Goal: Task Accomplishment & Management: Manage account settings

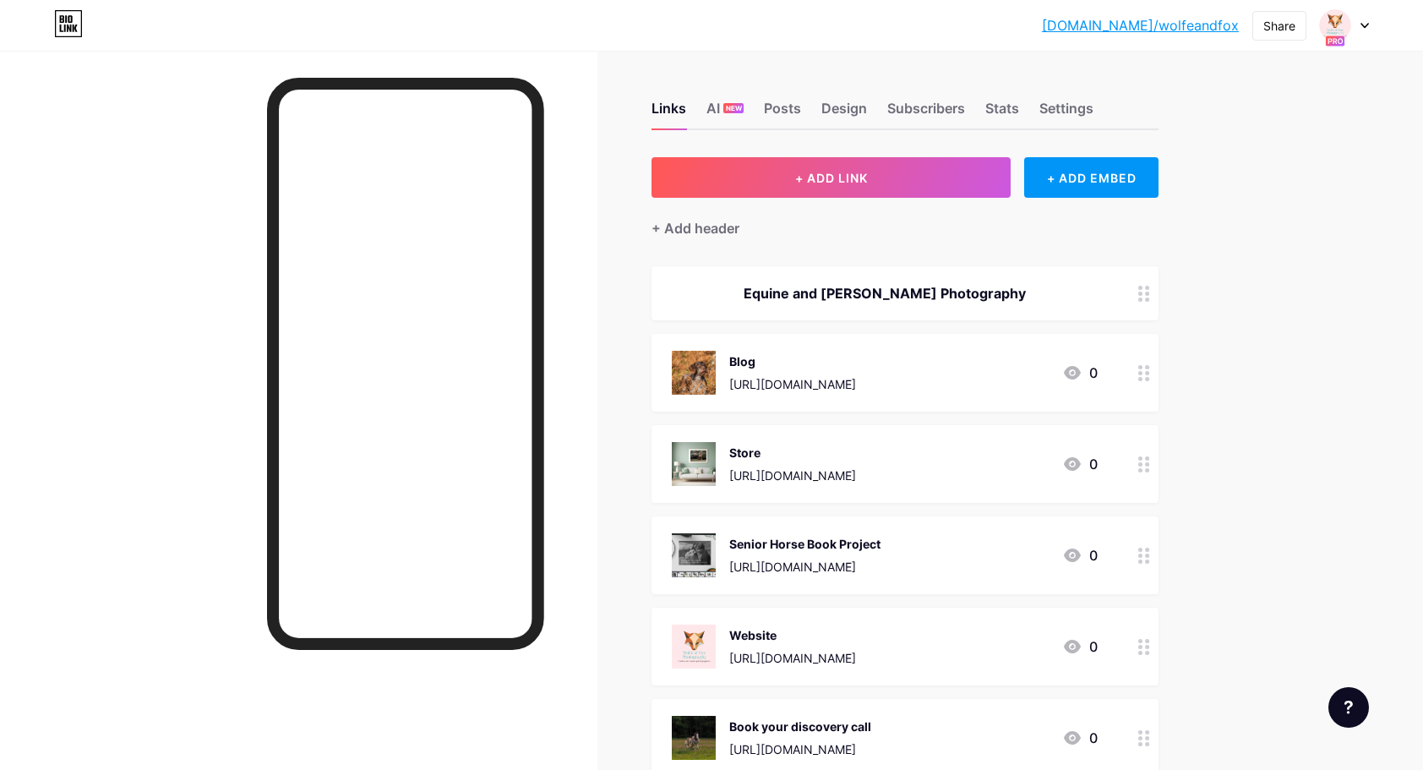
click at [1149, 465] on icon at bounding box center [1145, 464] width 12 height 16
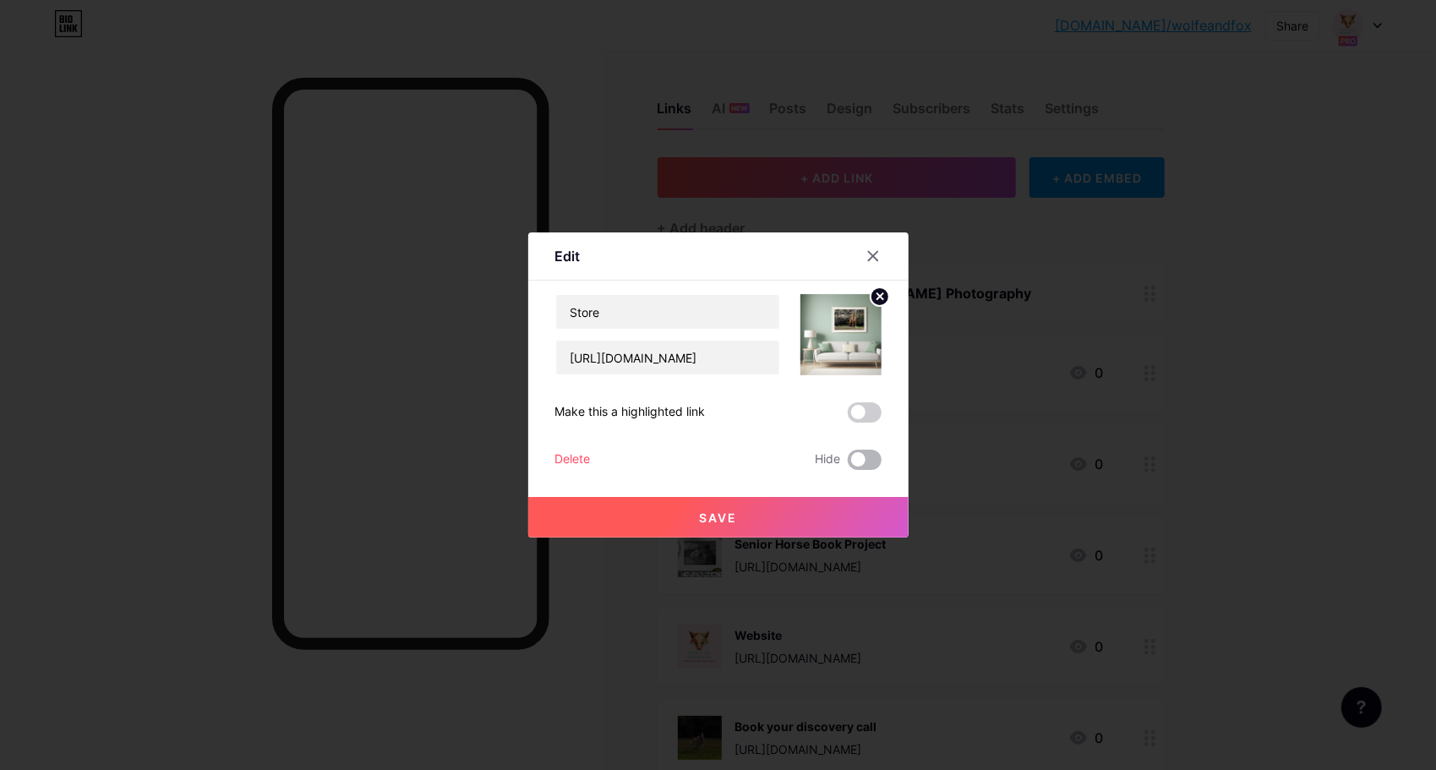
click at [858, 460] on span at bounding box center [865, 460] width 34 height 20
click at [848, 464] on input "checkbox" at bounding box center [848, 464] width 0 height 0
click at [717, 518] on span "Save" at bounding box center [718, 518] width 38 height 14
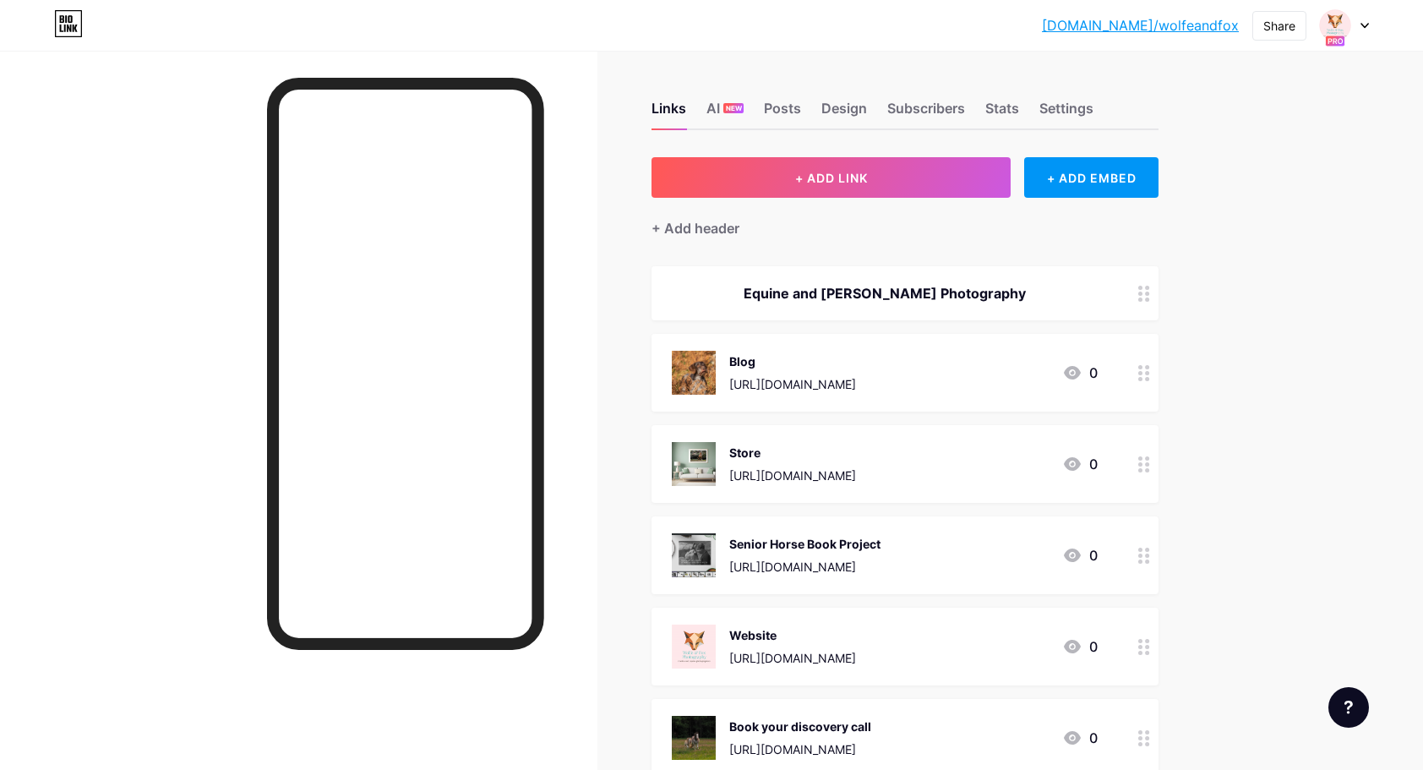
scroll to position [5, 0]
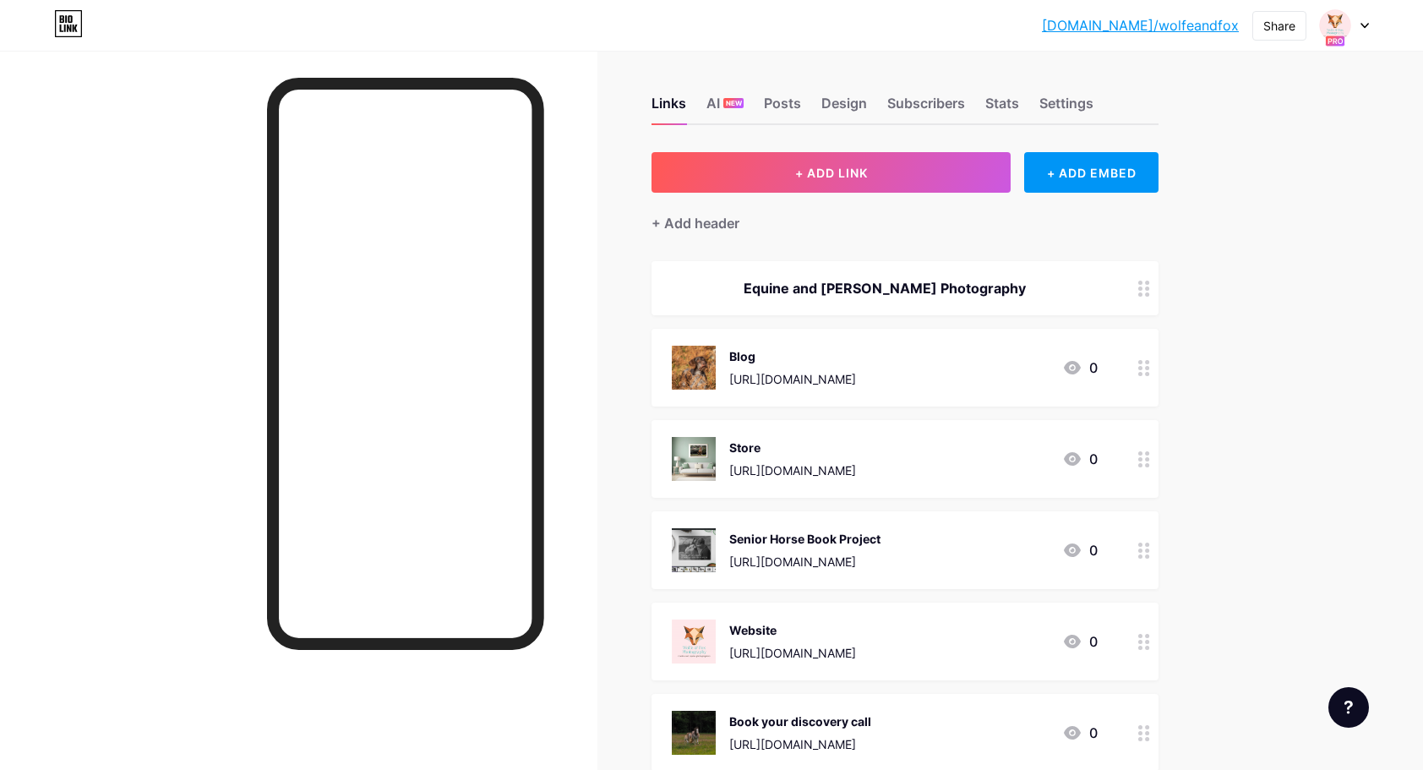
click at [1150, 556] on circle at bounding box center [1147, 556] width 4 height 4
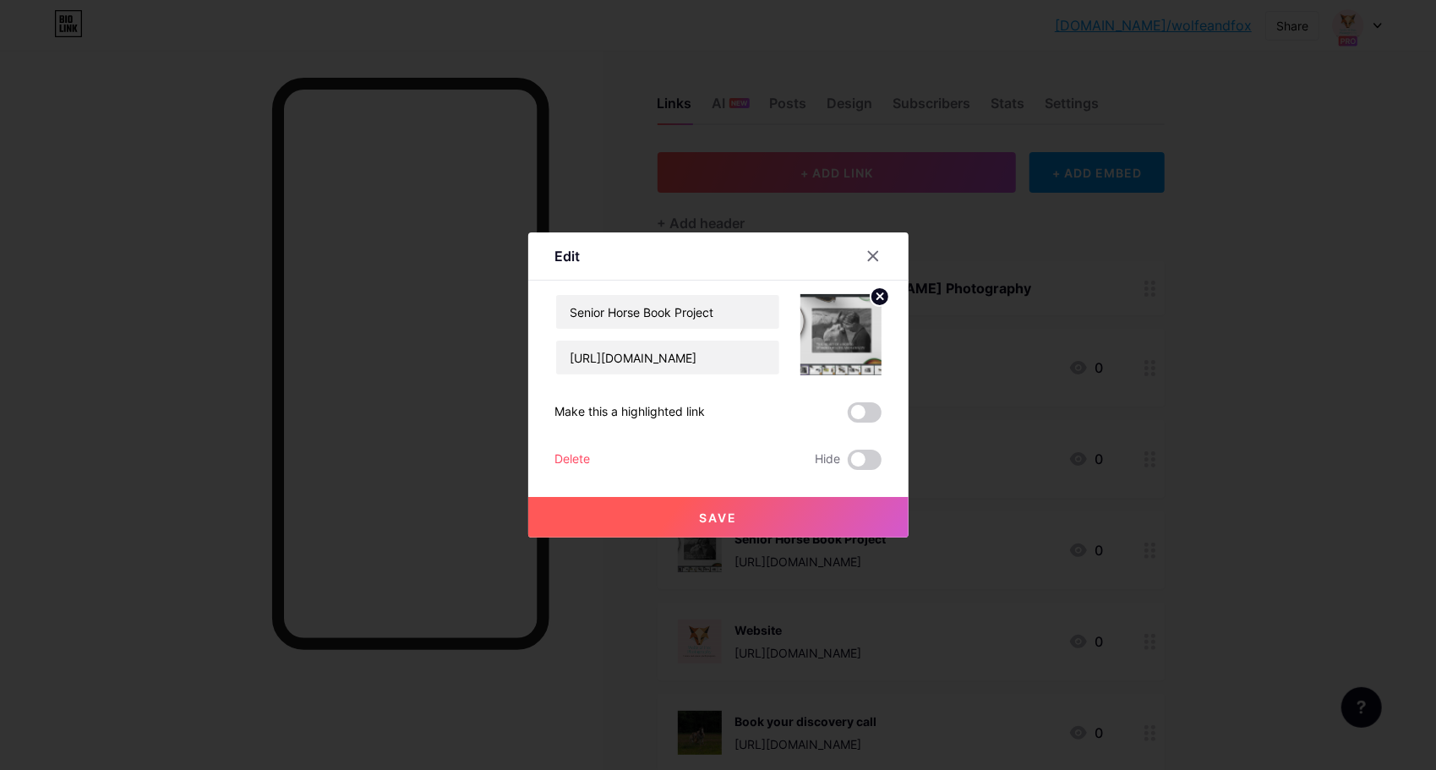
click at [881, 293] on circle at bounding box center [880, 296] width 19 height 19
click at [720, 514] on span "Save" at bounding box center [718, 518] width 38 height 14
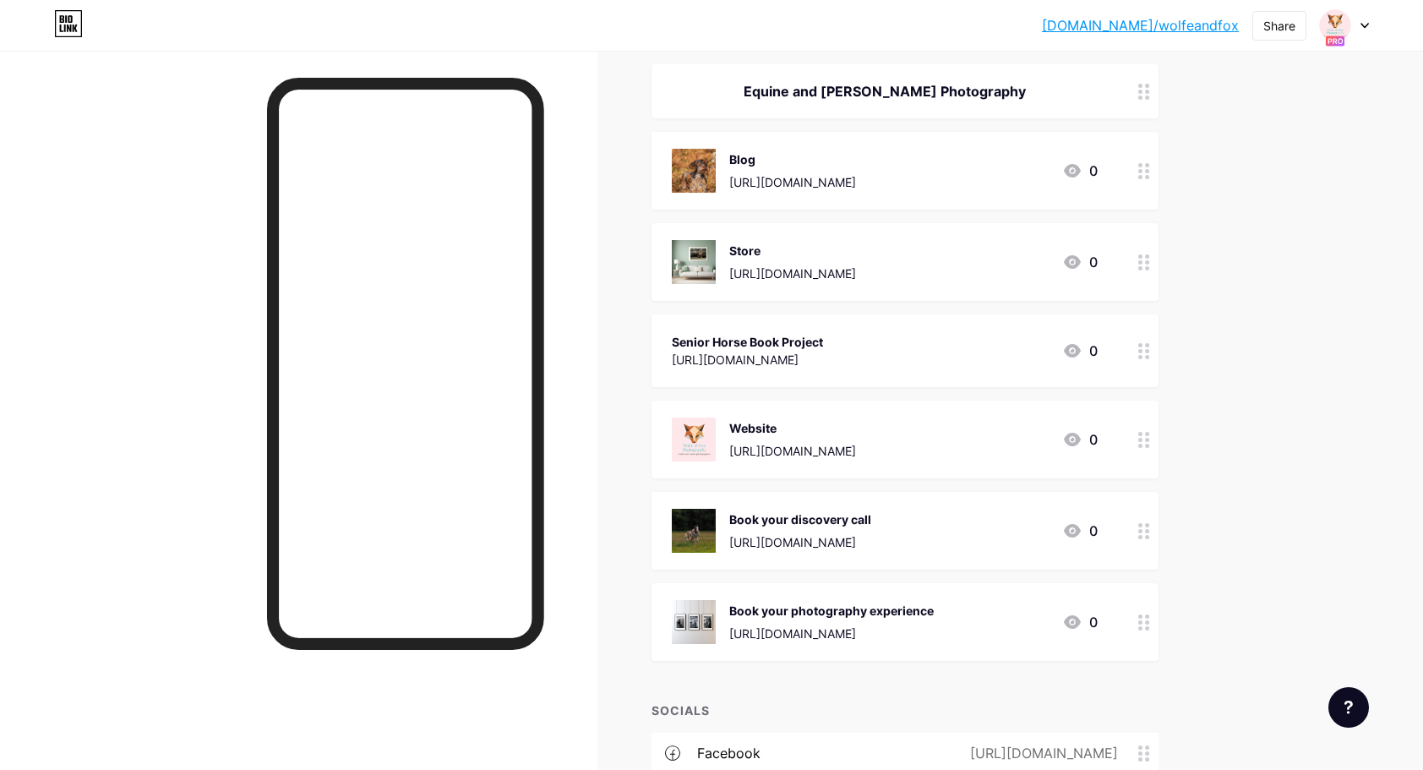
scroll to position [203, 0]
click at [1146, 533] on icon at bounding box center [1145, 530] width 12 height 16
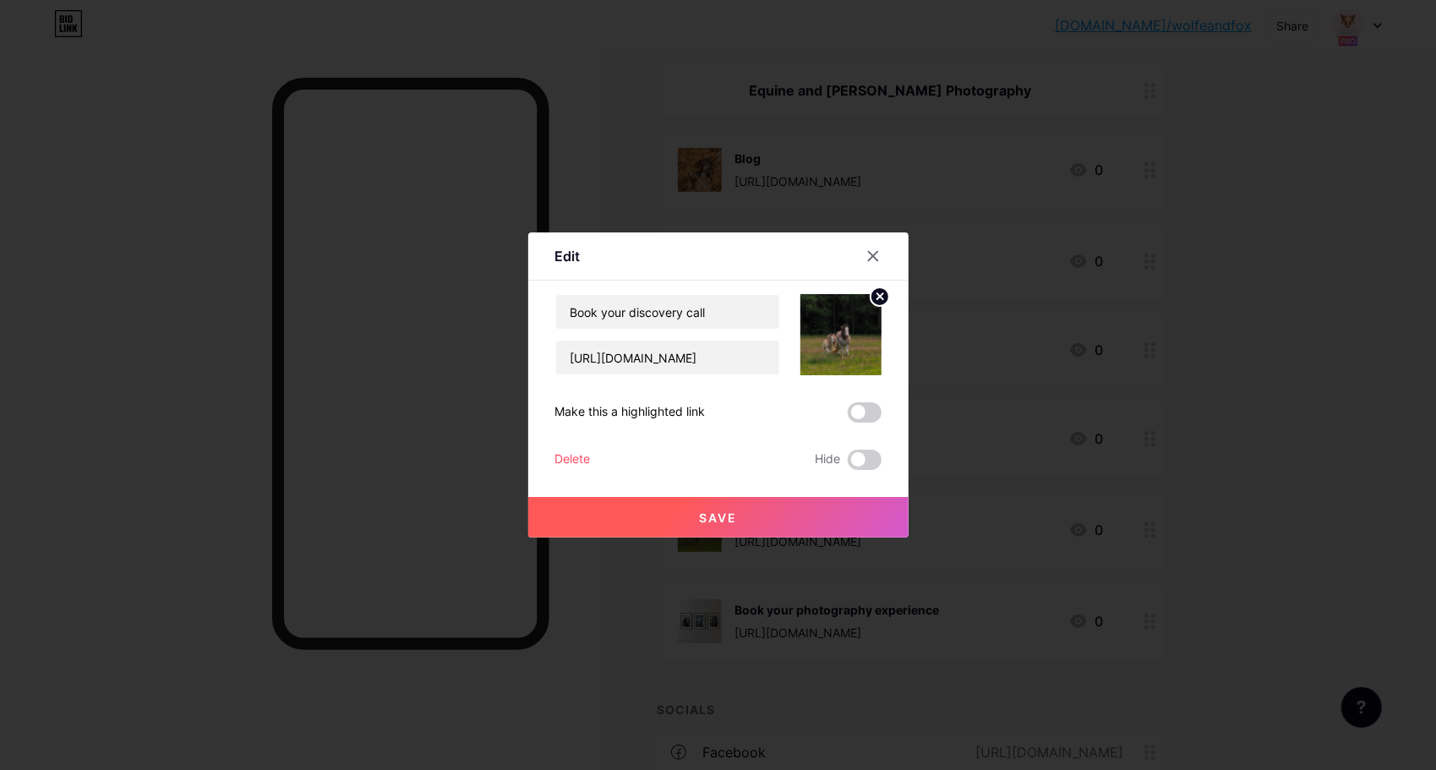
click at [879, 296] on icon at bounding box center [880, 296] width 6 height 6
click at [724, 520] on span "Save" at bounding box center [718, 518] width 38 height 14
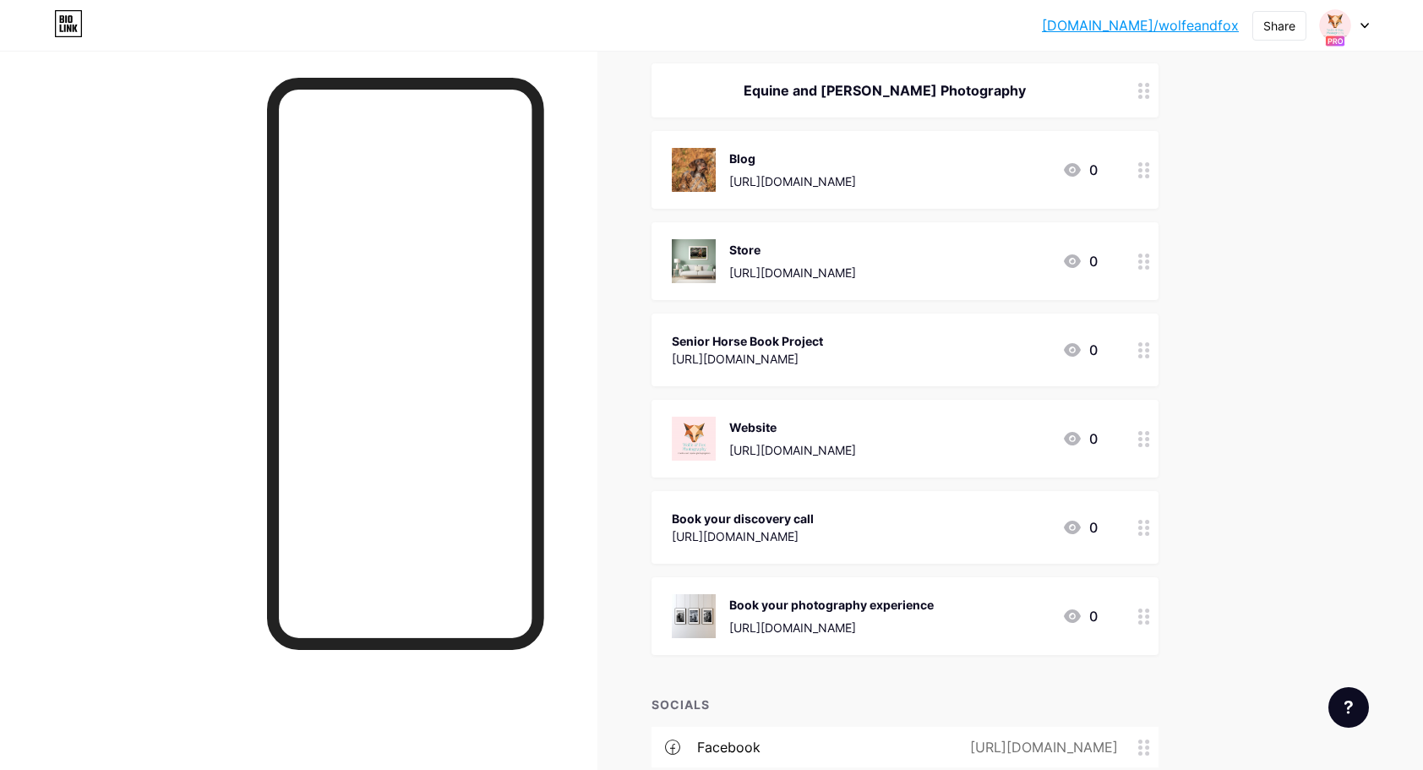
click at [1150, 622] on icon at bounding box center [1145, 617] width 12 height 16
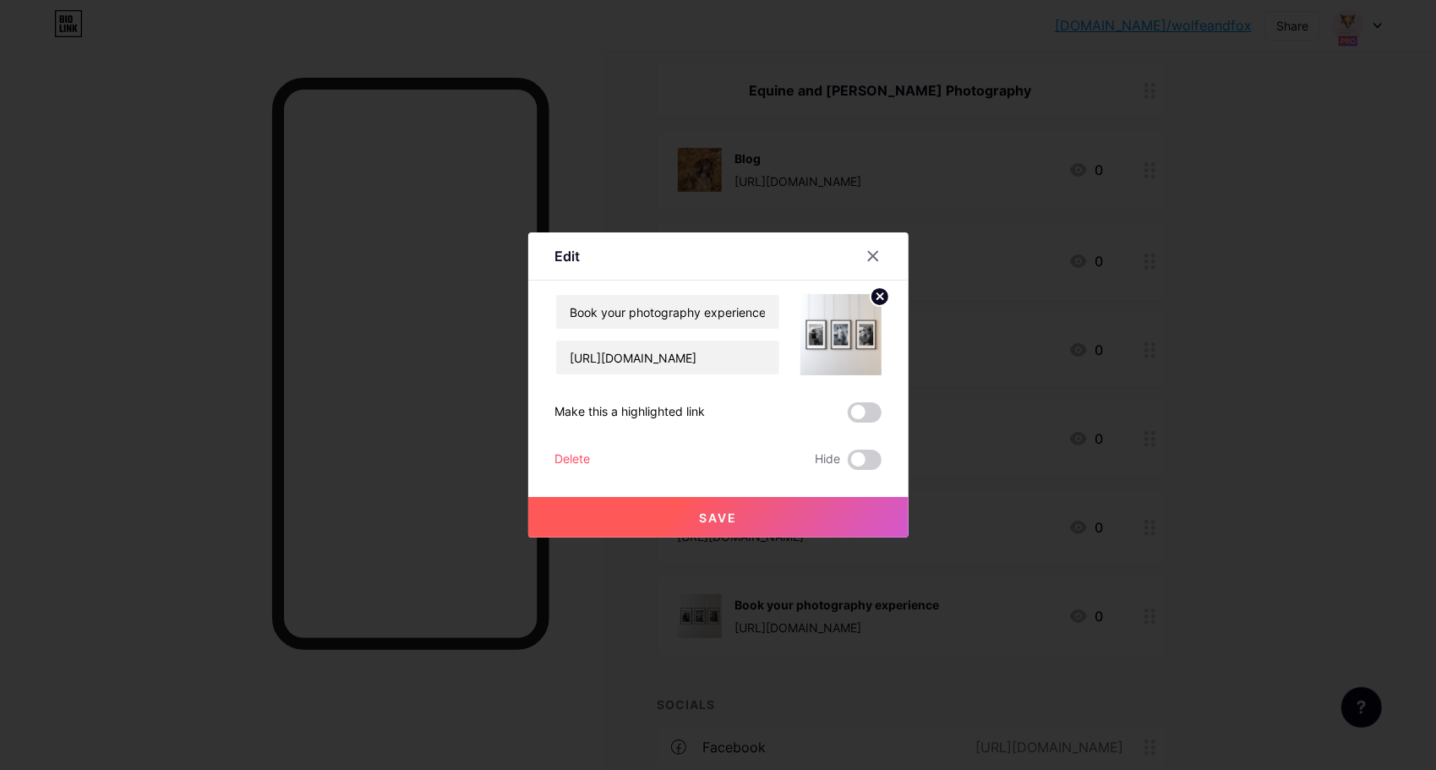
click at [879, 296] on icon at bounding box center [880, 296] width 6 height 6
click at [717, 505] on button "Save" at bounding box center [718, 517] width 380 height 41
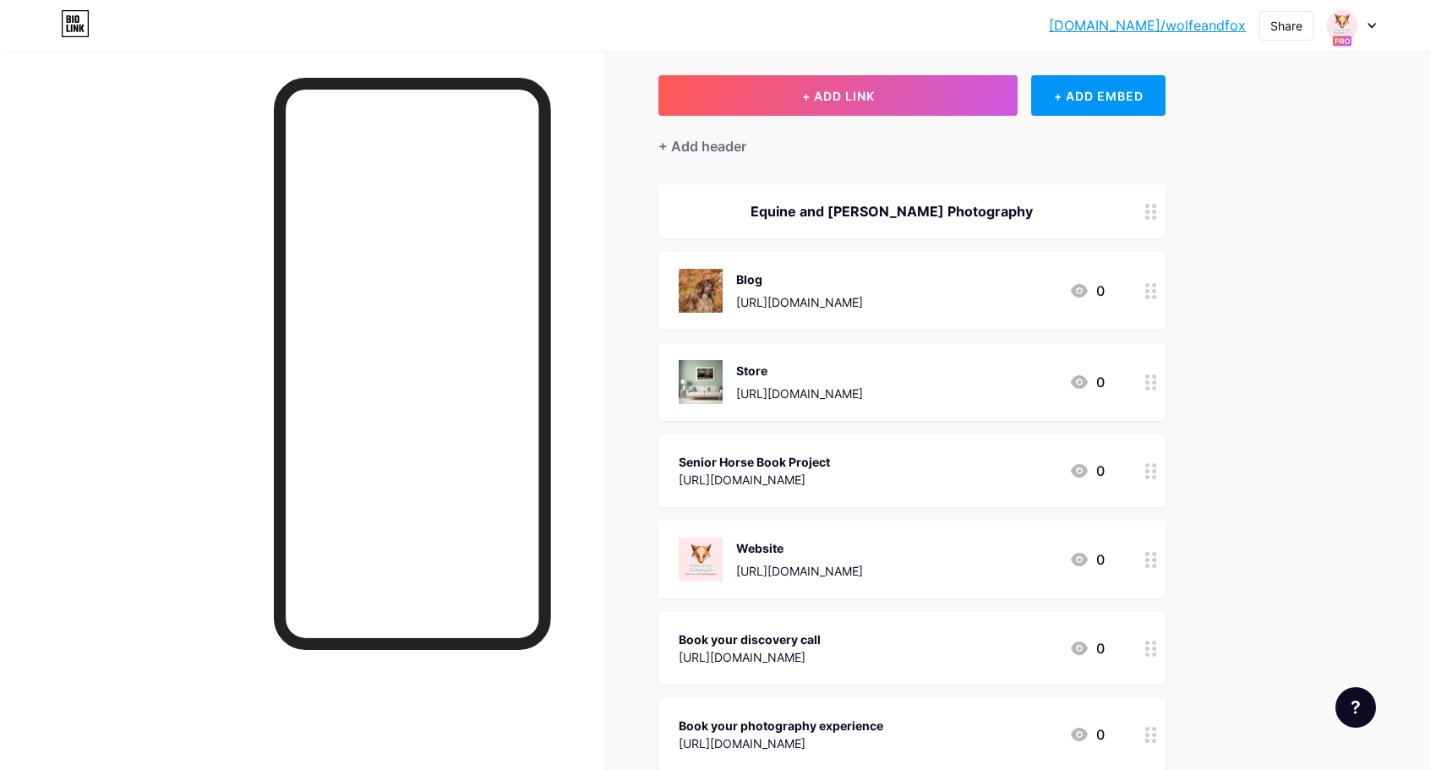
scroll to position [81, 0]
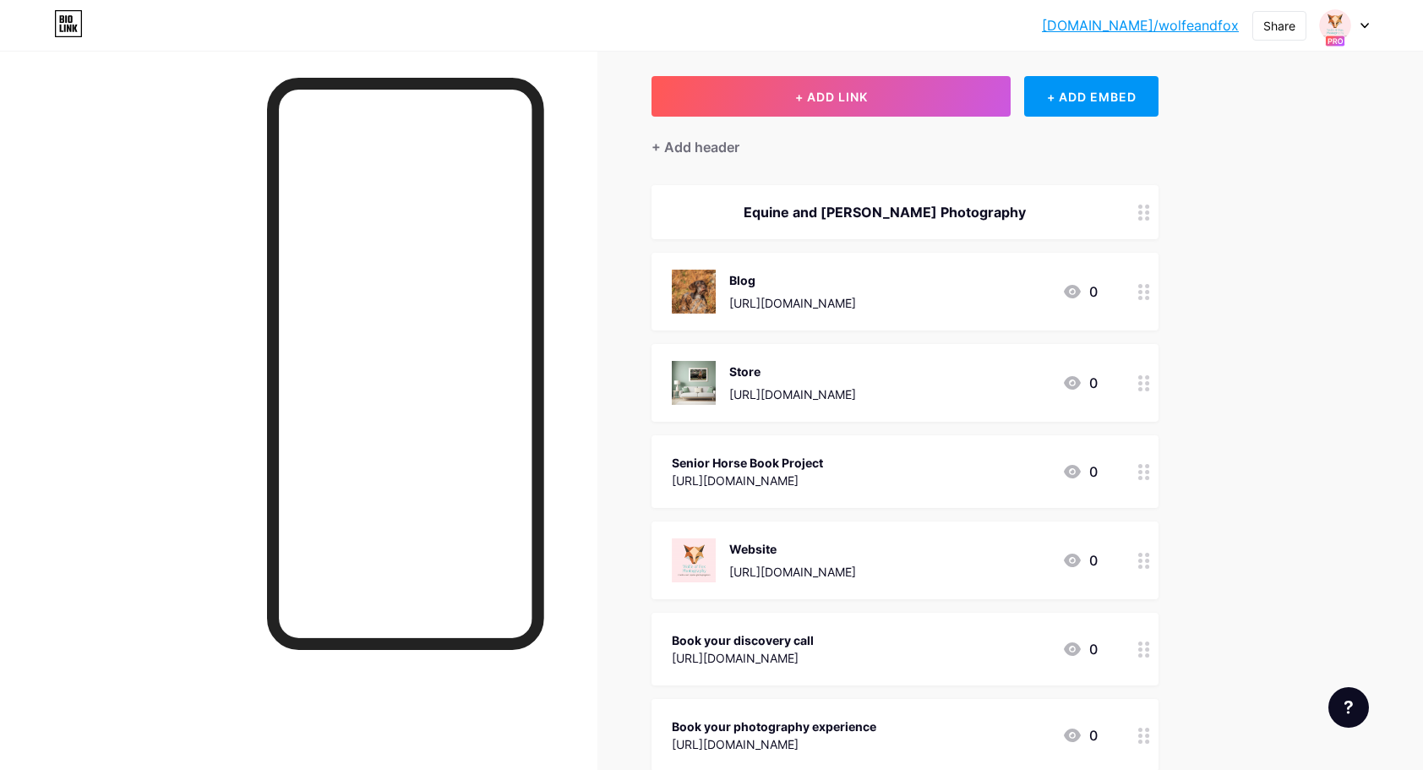
click at [856, 291] on div "Blog [URL][DOMAIN_NAME]" at bounding box center [792, 292] width 127 height 44
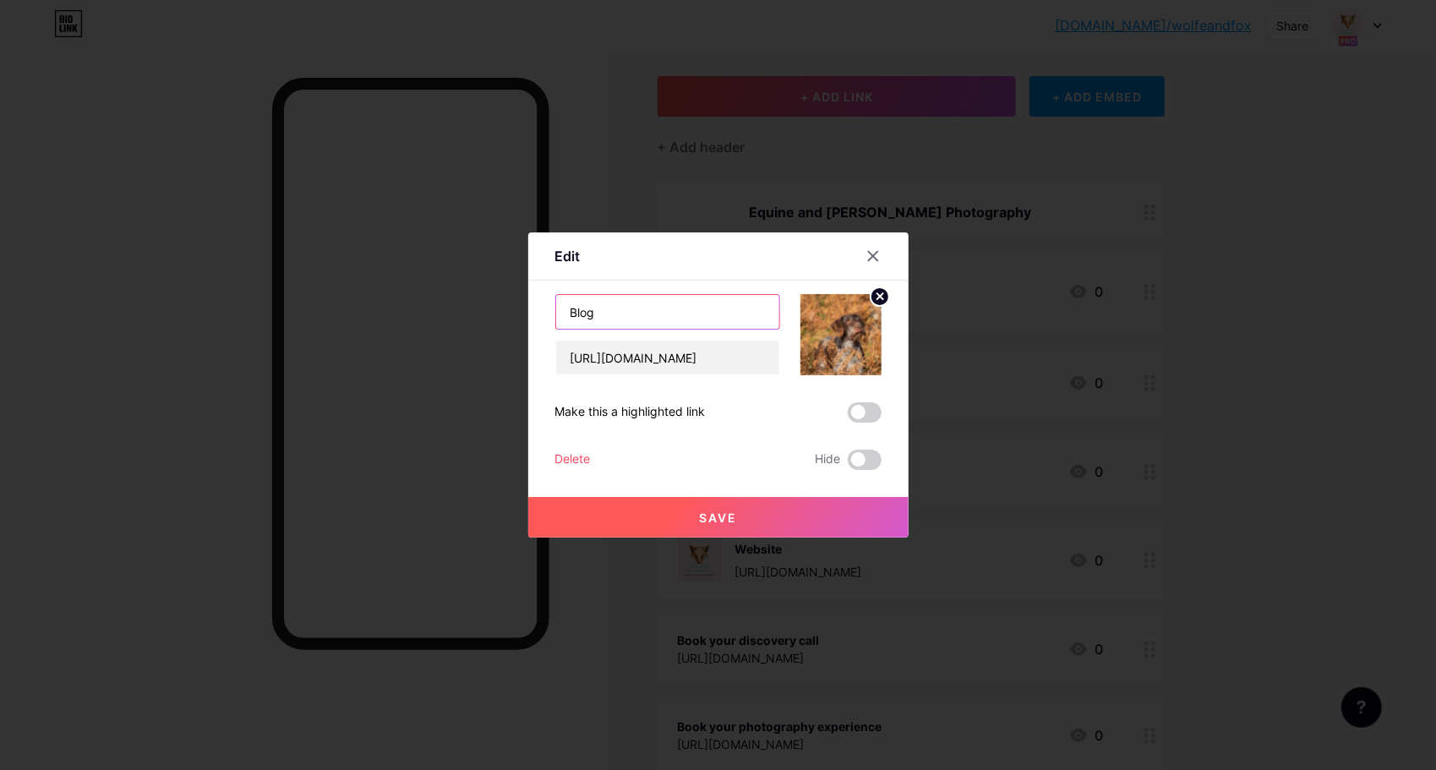
click at [604, 309] on input "Blog" at bounding box center [667, 312] width 223 height 34
drag, startPoint x: 565, startPoint y: 358, endPoint x: 819, endPoint y: 357, distance: 253.6
click at [819, 357] on div "Blog [URL][DOMAIN_NAME]" at bounding box center [718, 334] width 326 height 81
paste input "form/subscribe1"
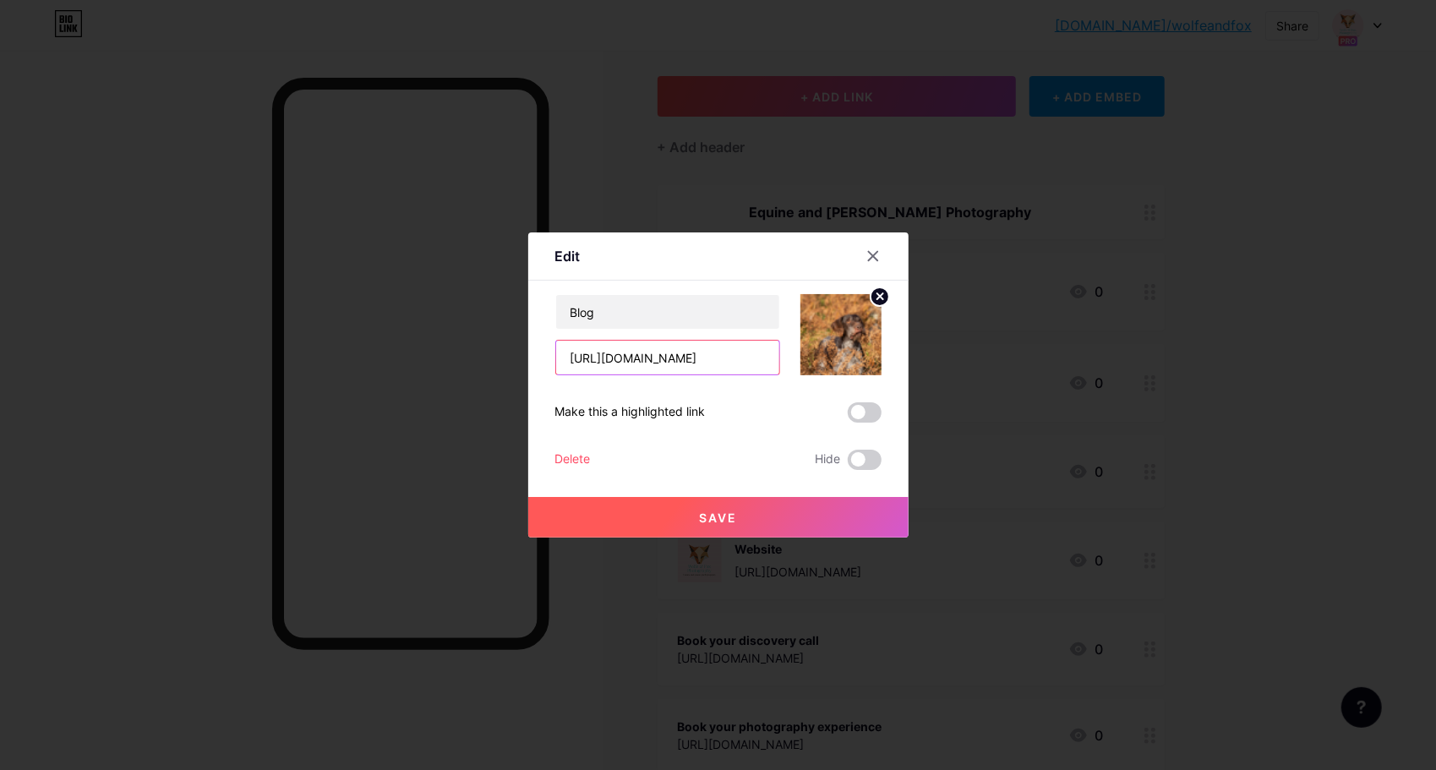
scroll to position [0, 66]
type input "[URL][DOMAIN_NAME]"
click at [620, 309] on input "Blog" at bounding box center [667, 312] width 223 height 34
drag, startPoint x: 620, startPoint y: 309, endPoint x: 536, endPoint y: 320, distance: 84.4
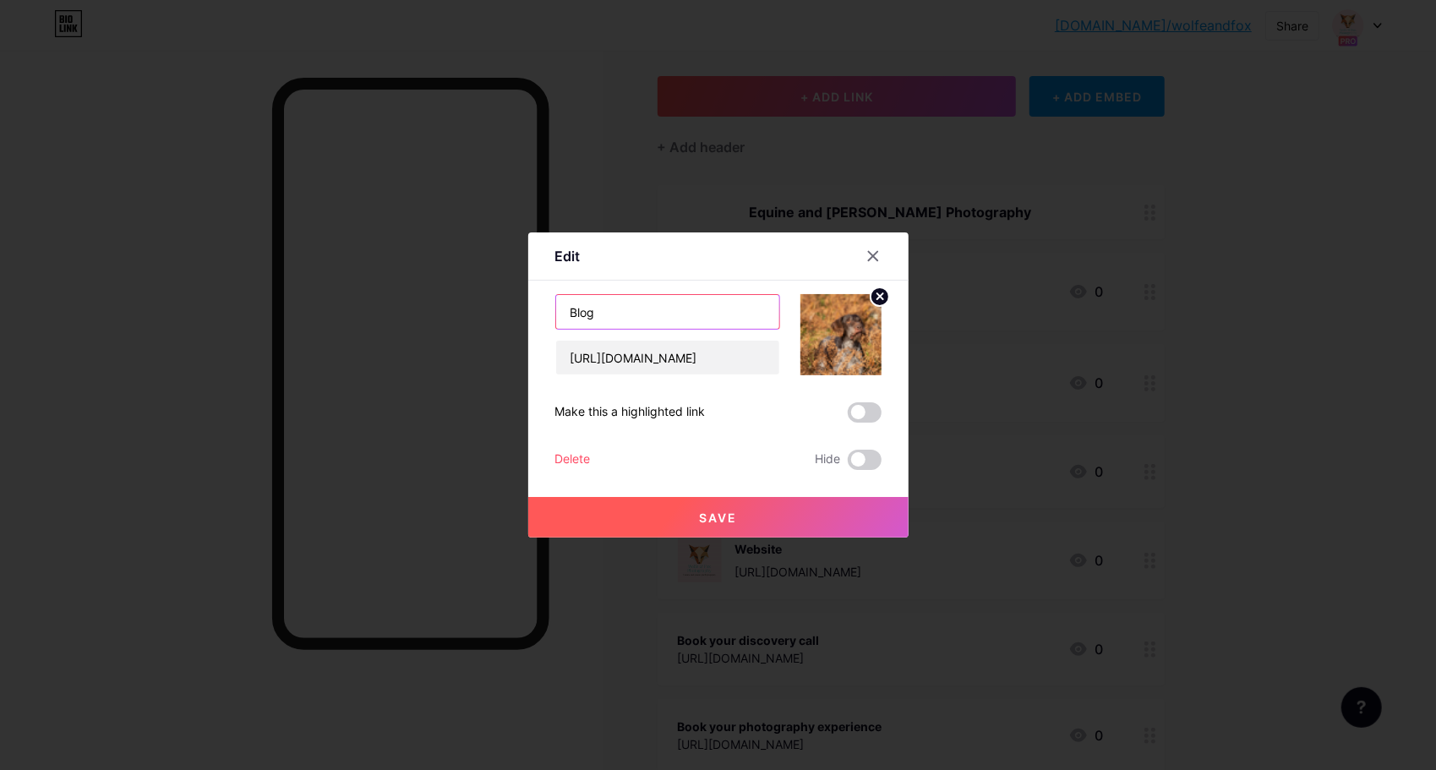
click at [536, 320] on div "Edit Content YouTube Play YouTube video without leaving your page. ADD Vimeo Pl…" at bounding box center [718, 384] width 380 height 305
type input "S"
click at [873, 255] on icon at bounding box center [872, 256] width 9 height 9
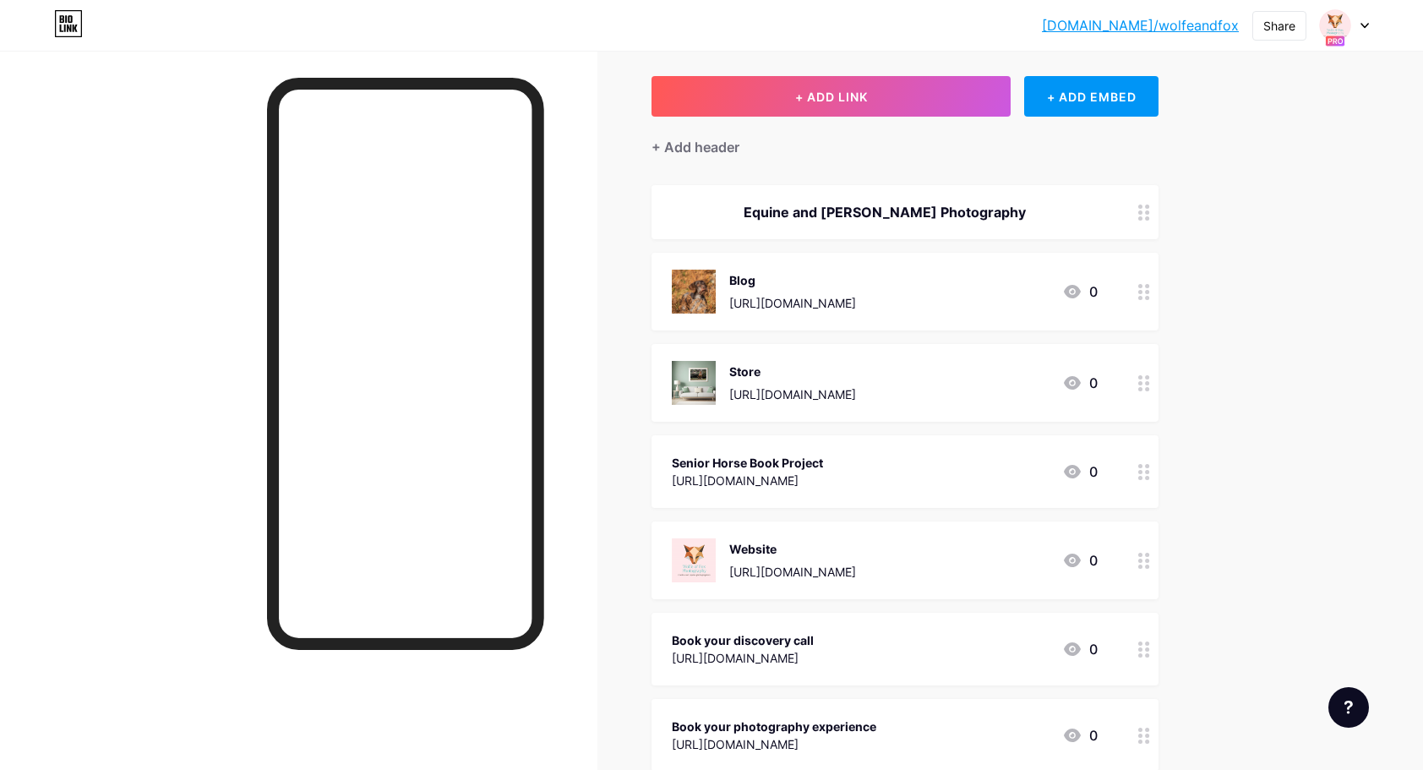
click at [1151, 299] on div at bounding box center [1144, 292] width 29 height 78
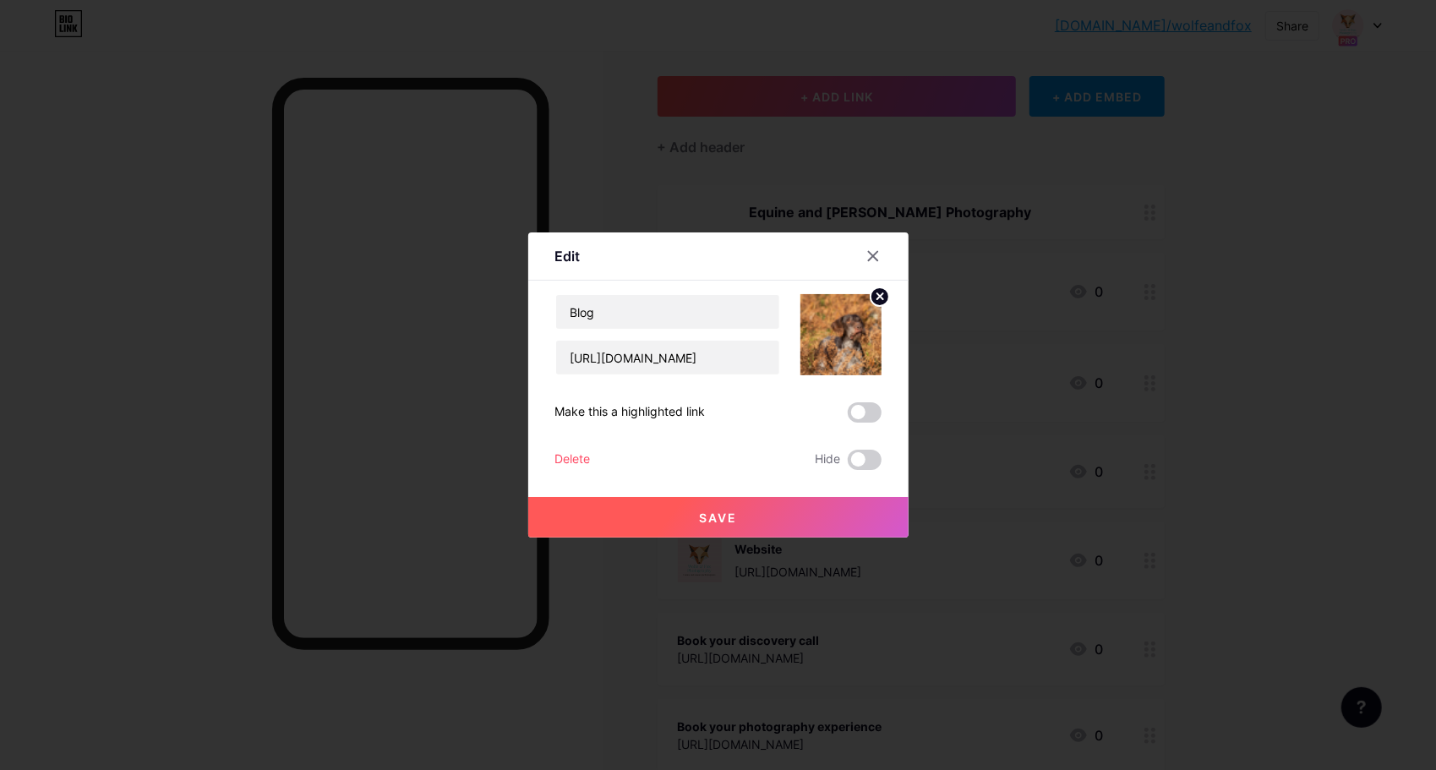
click at [874, 299] on circle at bounding box center [880, 296] width 19 height 19
click at [718, 516] on span "Save" at bounding box center [718, 518] width 38 height 14
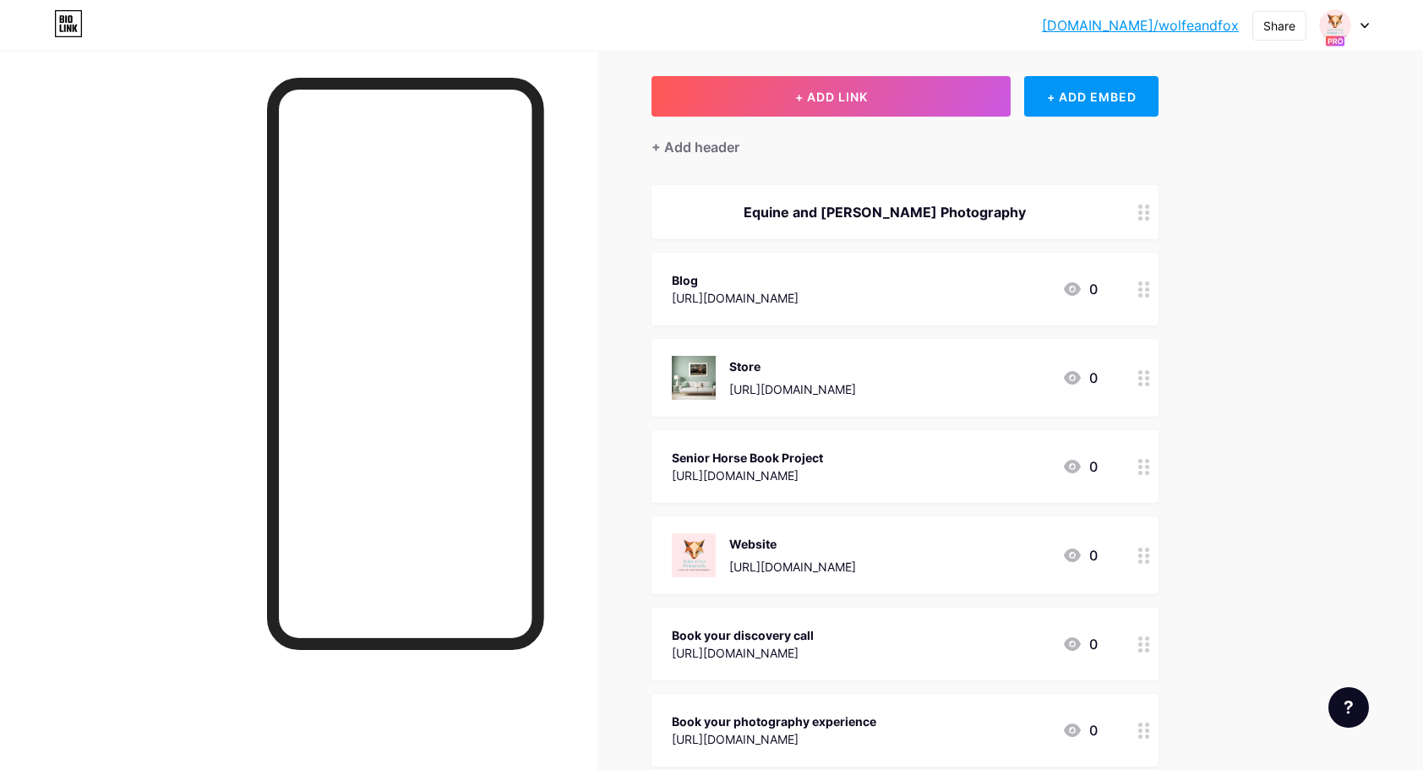
drag, startPoint x: 911, startPoint y: 541, endPoint x: 894, endPoint y: 236, distance: 305.6
click at [894, 236] on span "Equine and [PERSON_NAME] Photography Blog [URL][DOMAIN_NAME] 0 Store [URL][DOMA…" at bounding box center [905, 476] width 507 height 582
click at [1249, 239] on div "[DOMAIN_NAME]/wolfea... [DOMAIN_NAME]/wolfeandfox Share Switch accounts [PERSON…" at bounding box center [711, 517] width 1423 height 1197
click at [1230, 506] on div "Links AI NEW Posts Design Subscribers Stats Settings + ADD LINK + ADD EMBED + A…" at bounding box center [615, 543] width 1230 height 1146
click at [856, 568] on div "[URL][DOMAIN_NAME]" at bounding box center [792, 567] width 127 height 18
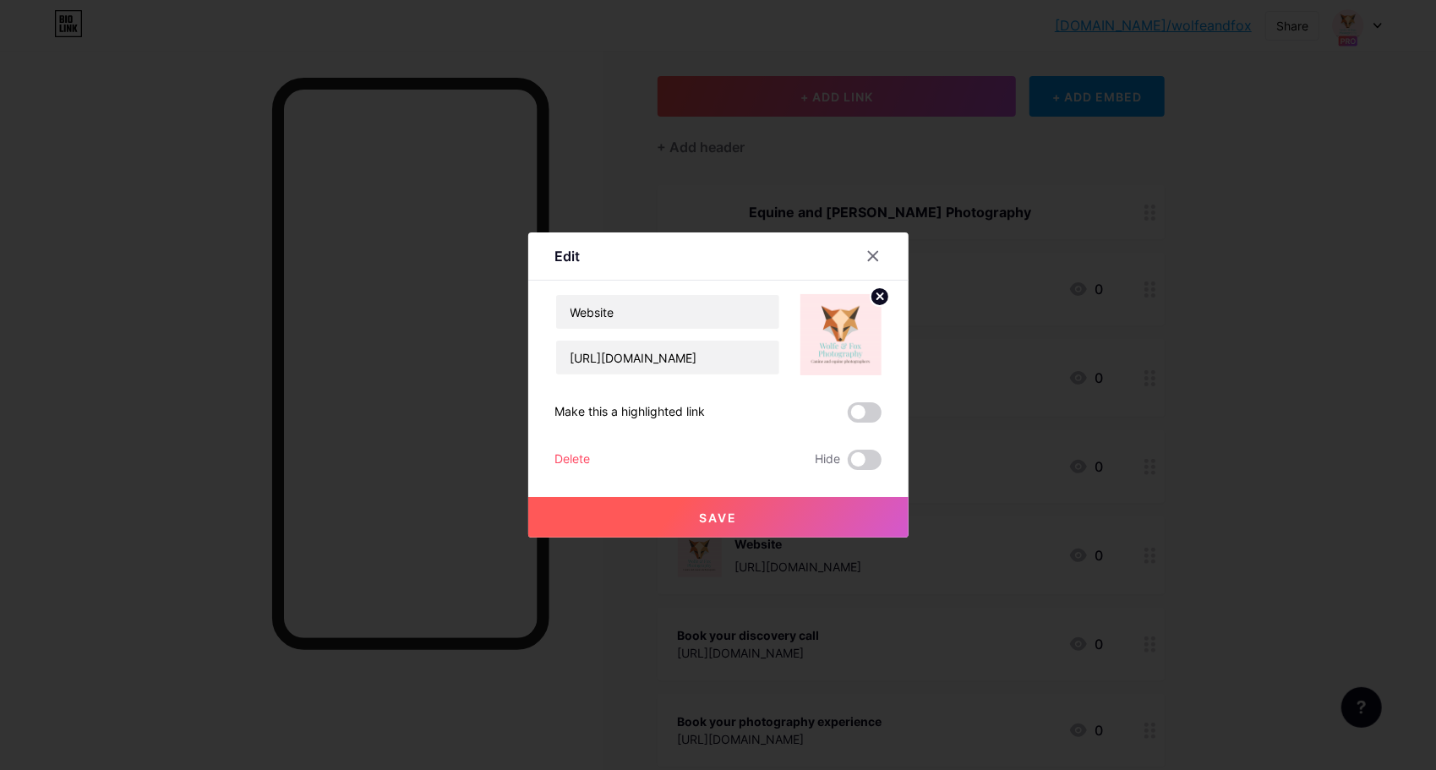
click at [573, 459] on div "Delete" at bounding box center [573, 460] width 36 height 20
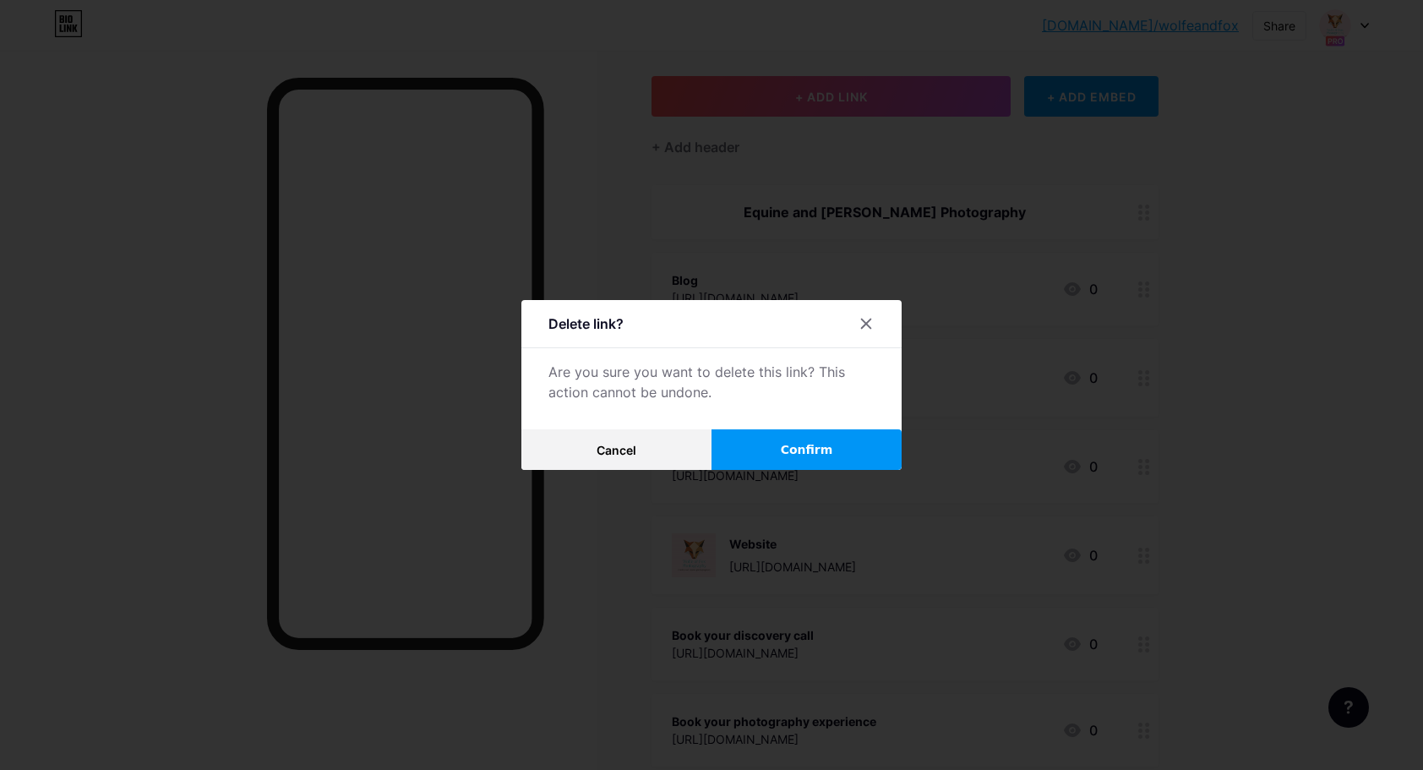
click at [817, 447] on span "Confirm" at bounding box center [807, 450] width 52 height 18
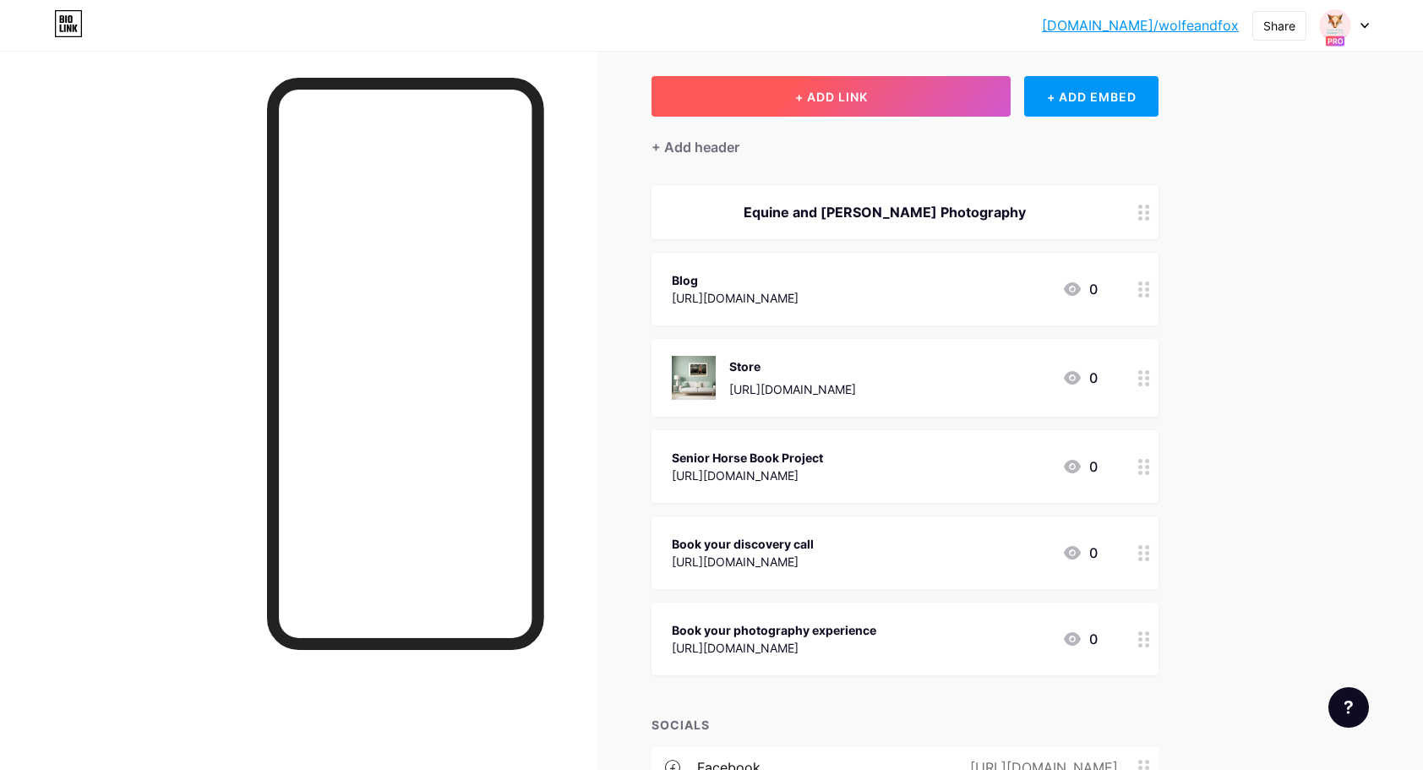
click at [877, 84] on button "+ ADD LINK" at bounding box center [831, 96] width 359 height 41
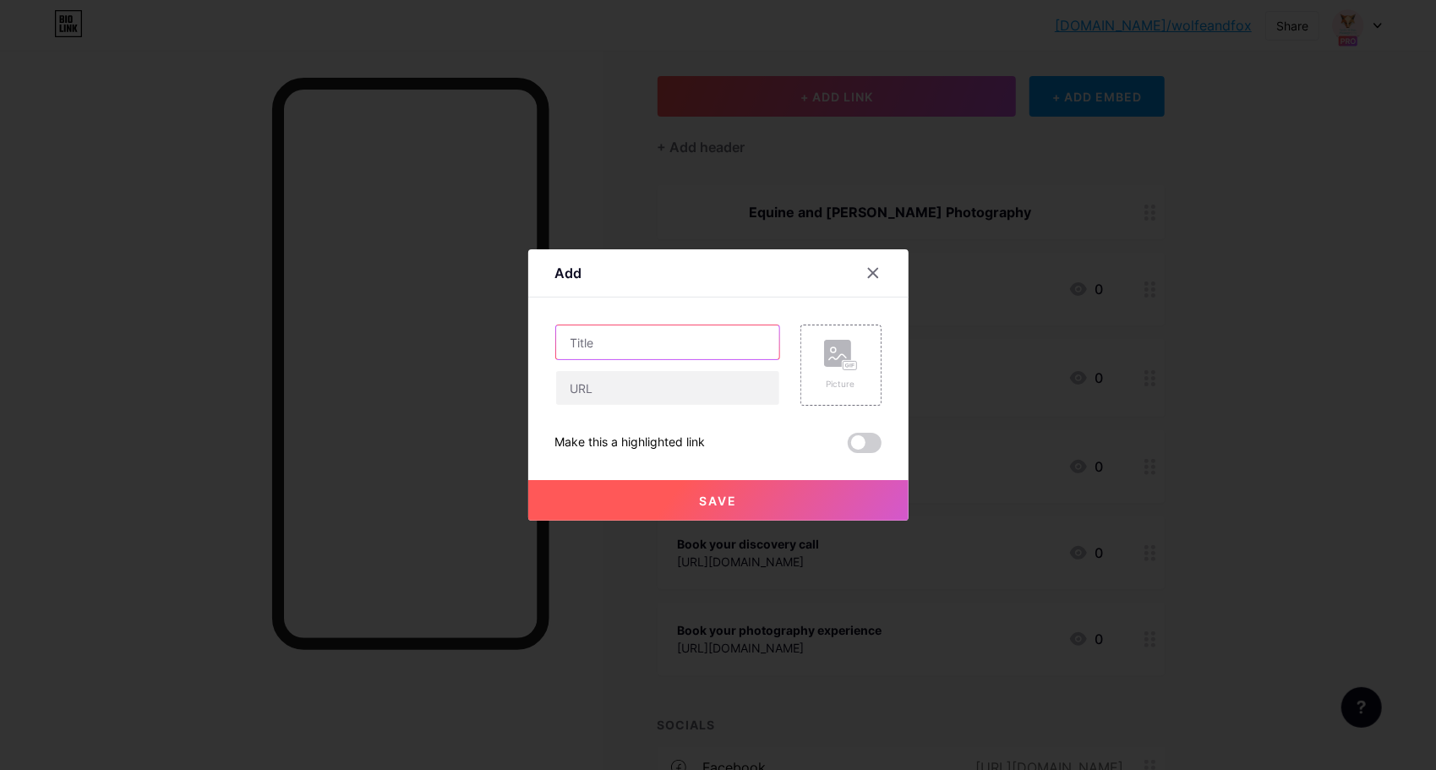
click at [607, 339] on input "text" at bounding box center [667, 342] width 223 height 34
type input "[PERSON_NAME] and [PERSON_NAME] Photography"
click at [583, 396] on input "text" at bounding box center [667, 388] width 223 height 34
type input "[URL][DOMAIN_NAME]"
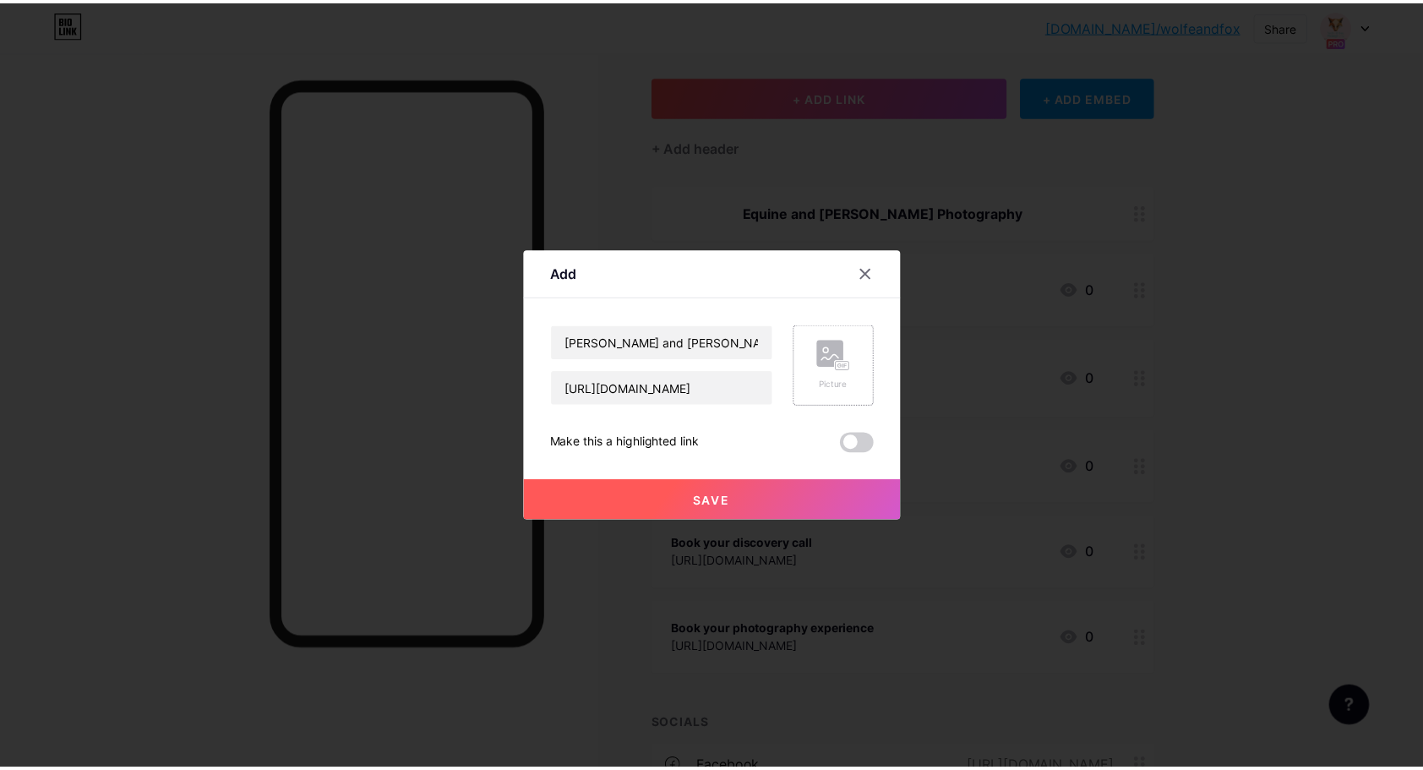
scroll to position [0, 0]
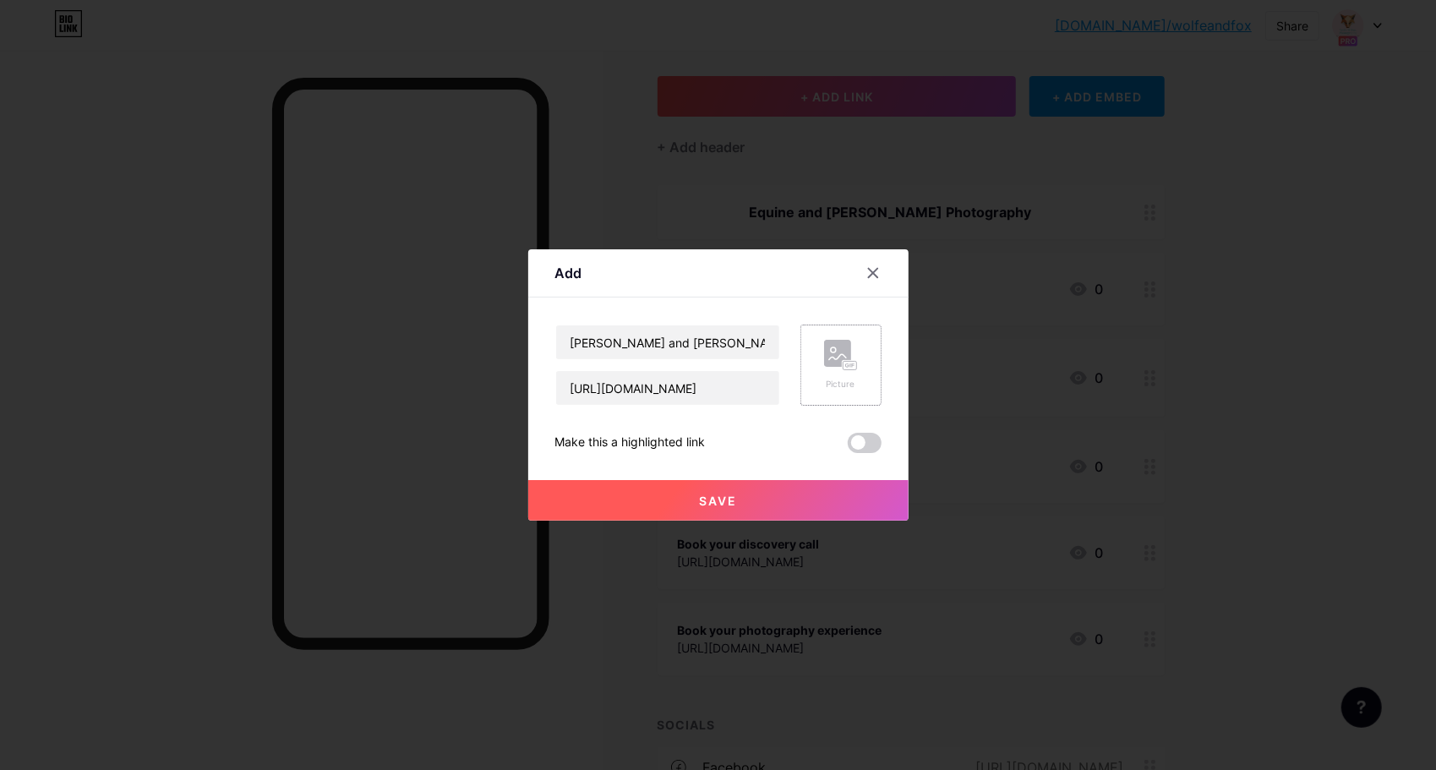
click at [838, 357] on rect at bounding box center [837, 353] width 27 height 27
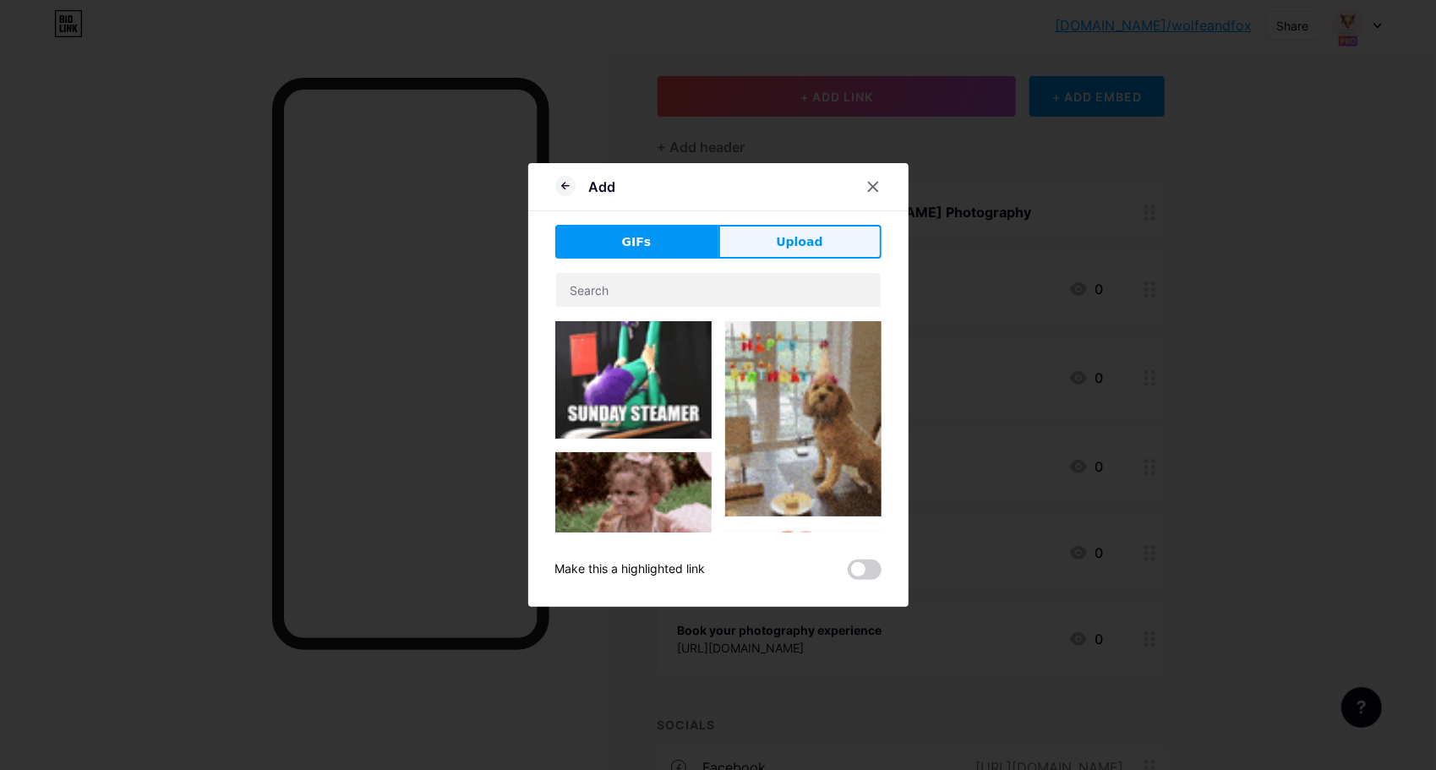
click at [780, 244] on span "Upload" at bounding box center [799, 242] width 46 height 18
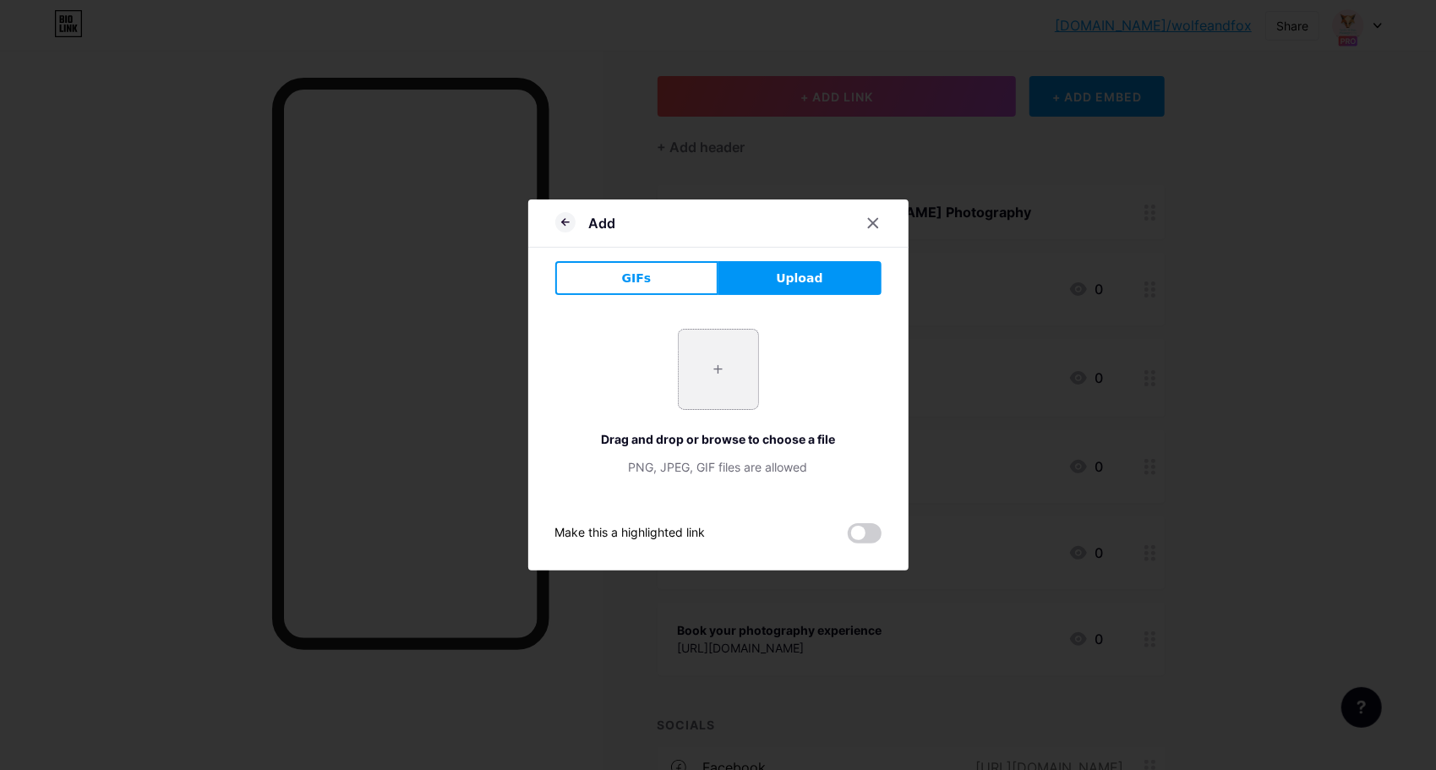
click at [715, 352] on input "file" at bounding box center [718, 369] width 79 height 79
type input "C:\fakepath\logo-png.png"
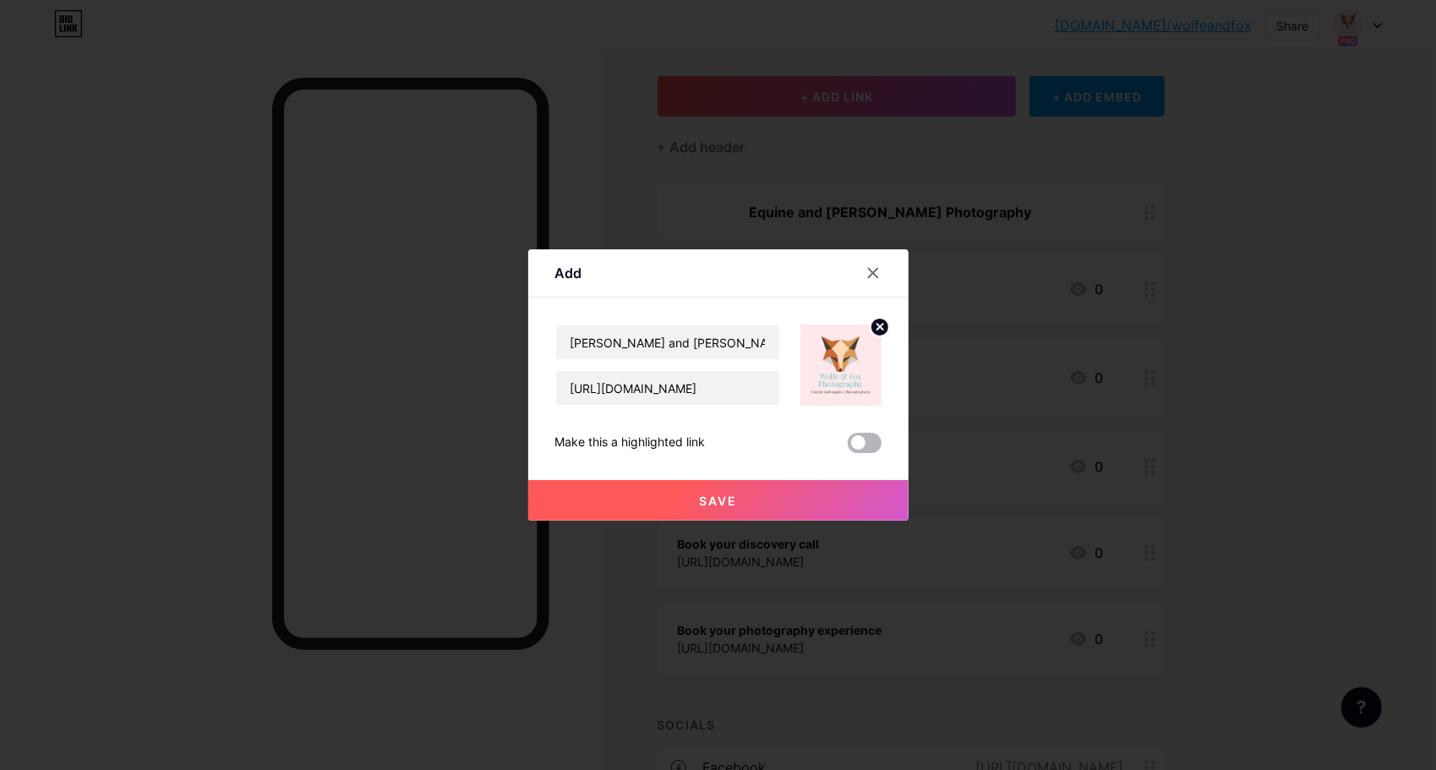
click at [867, 440] on span at bounding box center [865, 443] width 34 height 20
click at [848, 447] on input "checkbox" at bounding box center [848, 447] width 0 height 0
click at [714, 502] on span "Save" at bounding box center [718, 501] width 38 height 14
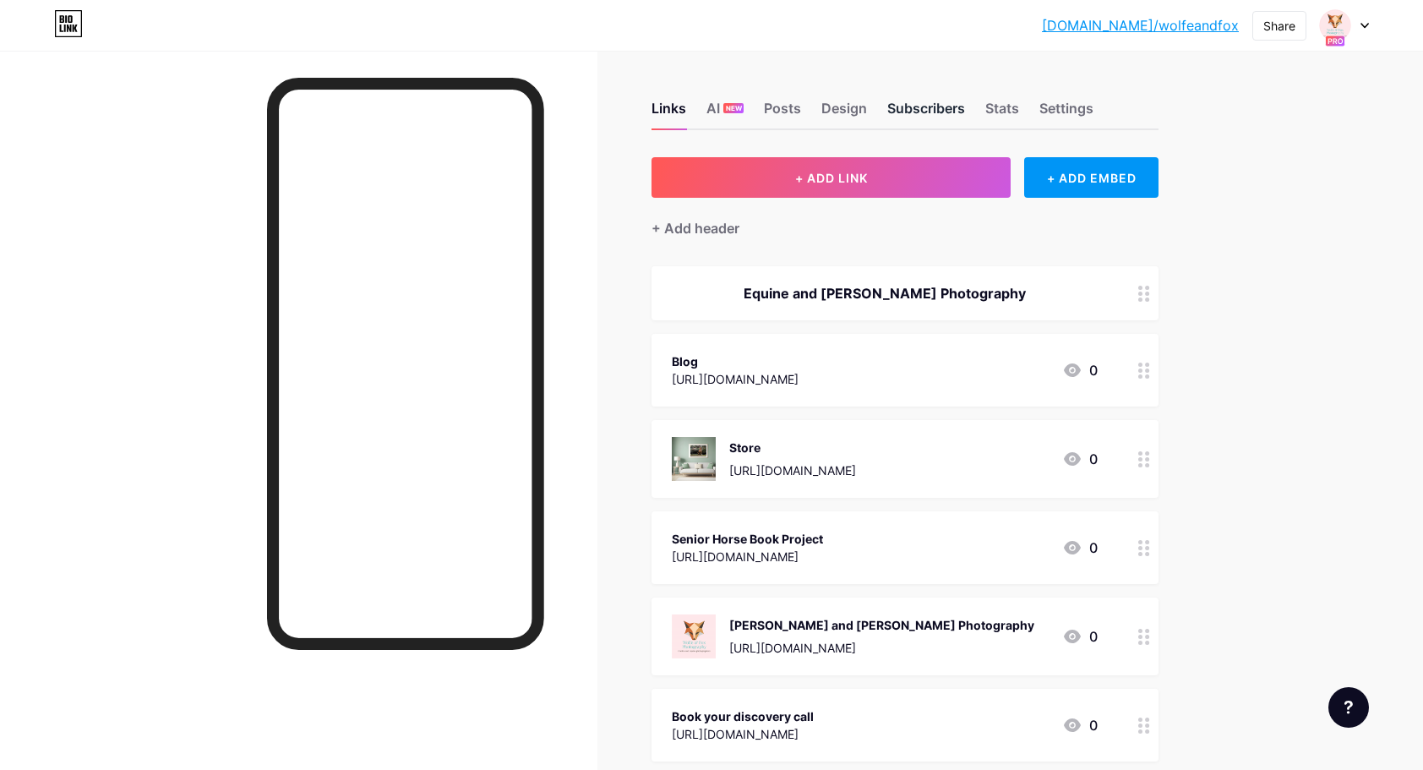
click at [931, 108] on div "Subscribers" at bounding box center [927, 113] width 78 height 30
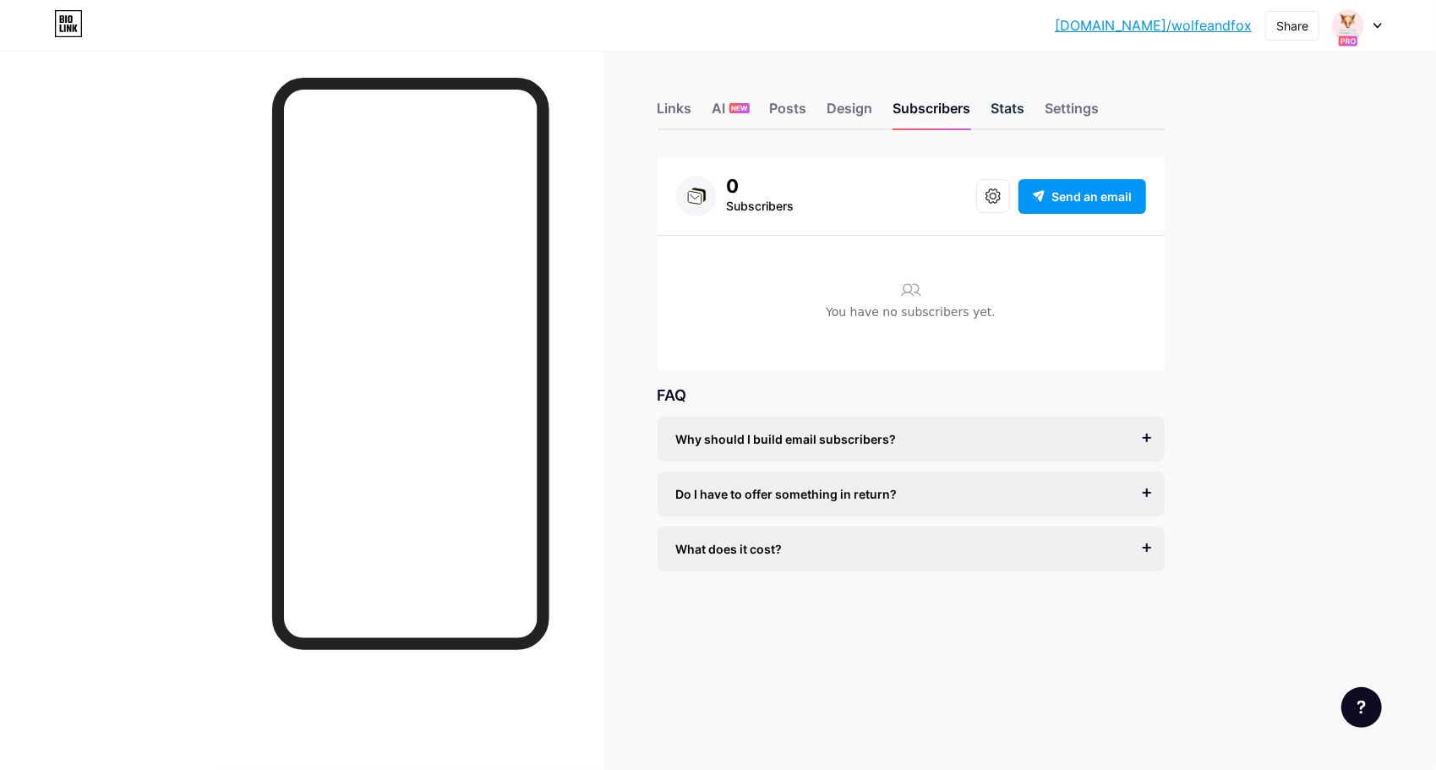
click at [996, 102] on div "Stats" at bounding box center [1008, 113] width 34 height 30
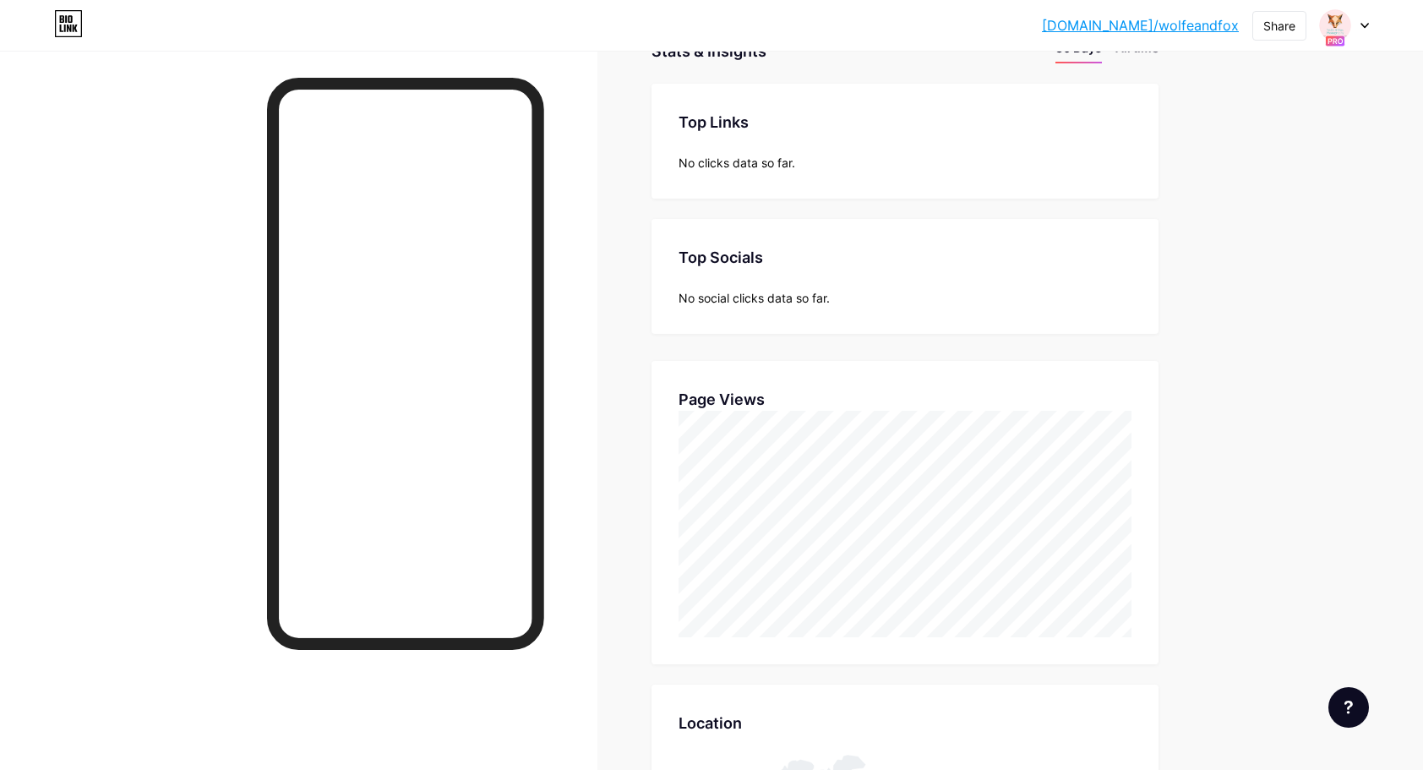
scroll to position [117, 0]
